Goal: Check status

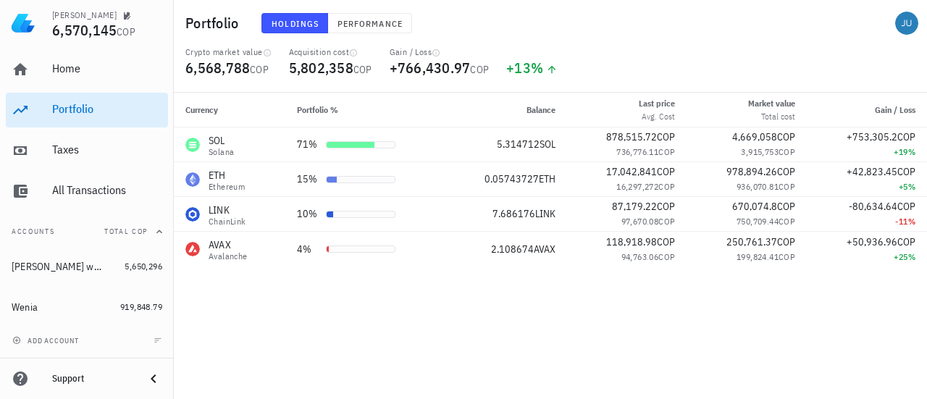
click at [493, 314] on div "Currency Portfolio % Balance Last price Avg. Cost Market value Total cost Gain …" at bounding box center [550, 246] width 753 height 306
click at [326, 304] on div "Currency Portfolio % Balance Last price Avg. Cost Market value Total cost Gain …" at bounding box center [550, 246] width 753 height 306
click at [356, 298] on div "Currency Portfolio % Balance Last price Avg. Cost Market value Total cost Gain …" at bounding box center [550, 246] width 753 height 306
click at [340, 301] on div "Currency Portfolio % Balance Last price Avg. Cost Market value Total cost Gain …" at bounding box center [550, 246] width 753 height 306
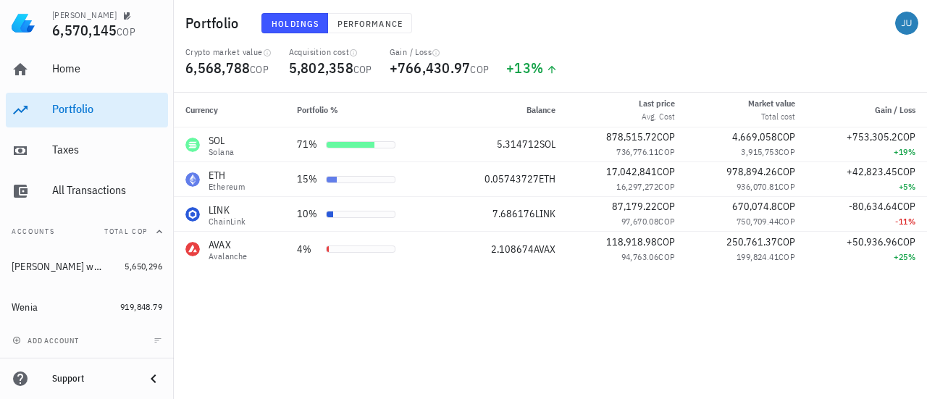
click at [498, 321] on div "Currency Portfolio % Balance Last price Avg. Cost Market value Total cost Gain …" at bounding box center [550, 246] width 753 height 306
